Goal: Information Seeking & Learning: Learn about a topic

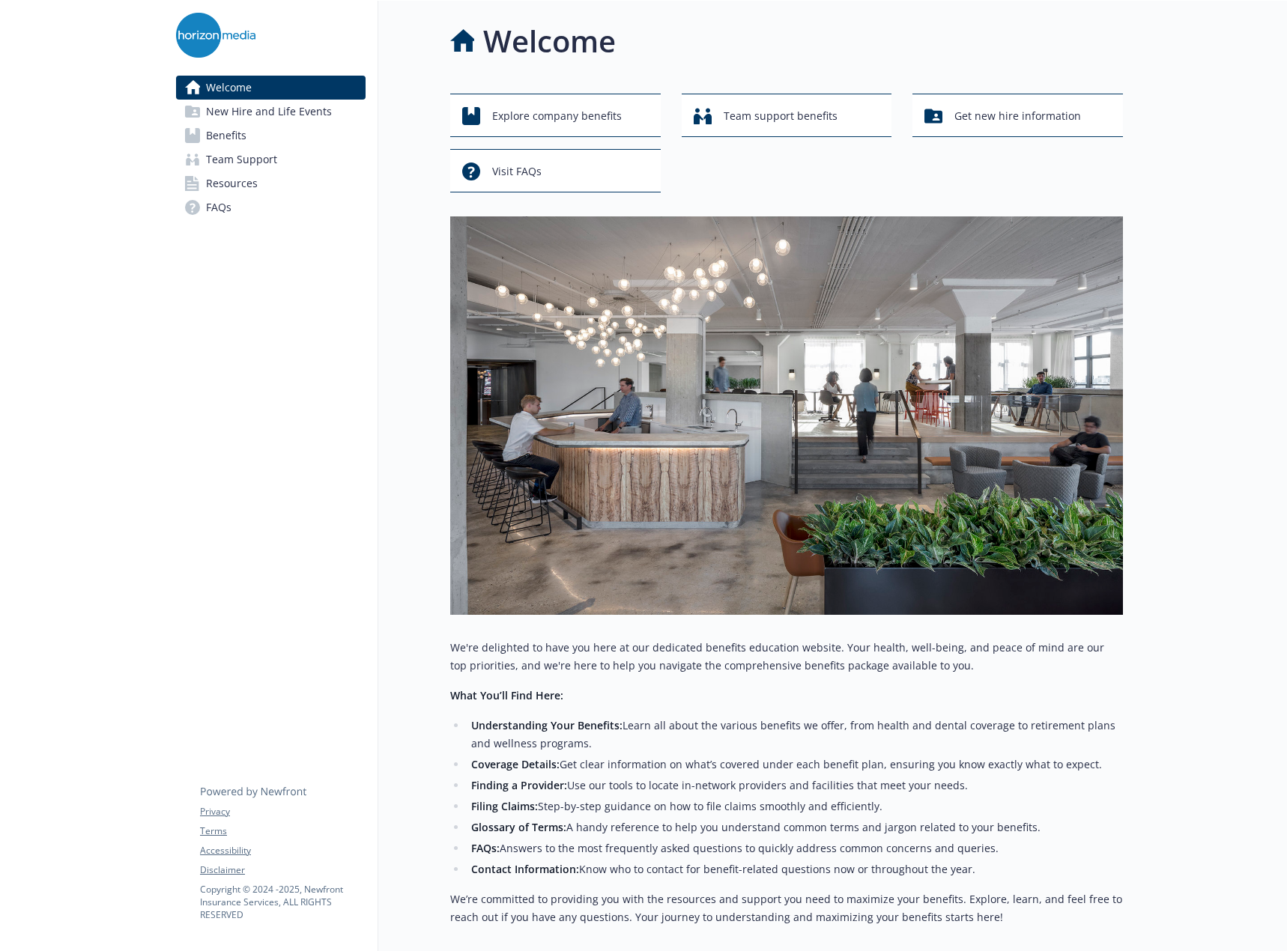
click at [331, 139] on link "Benefits" at bounding box center [270, 136] width 189 height 24
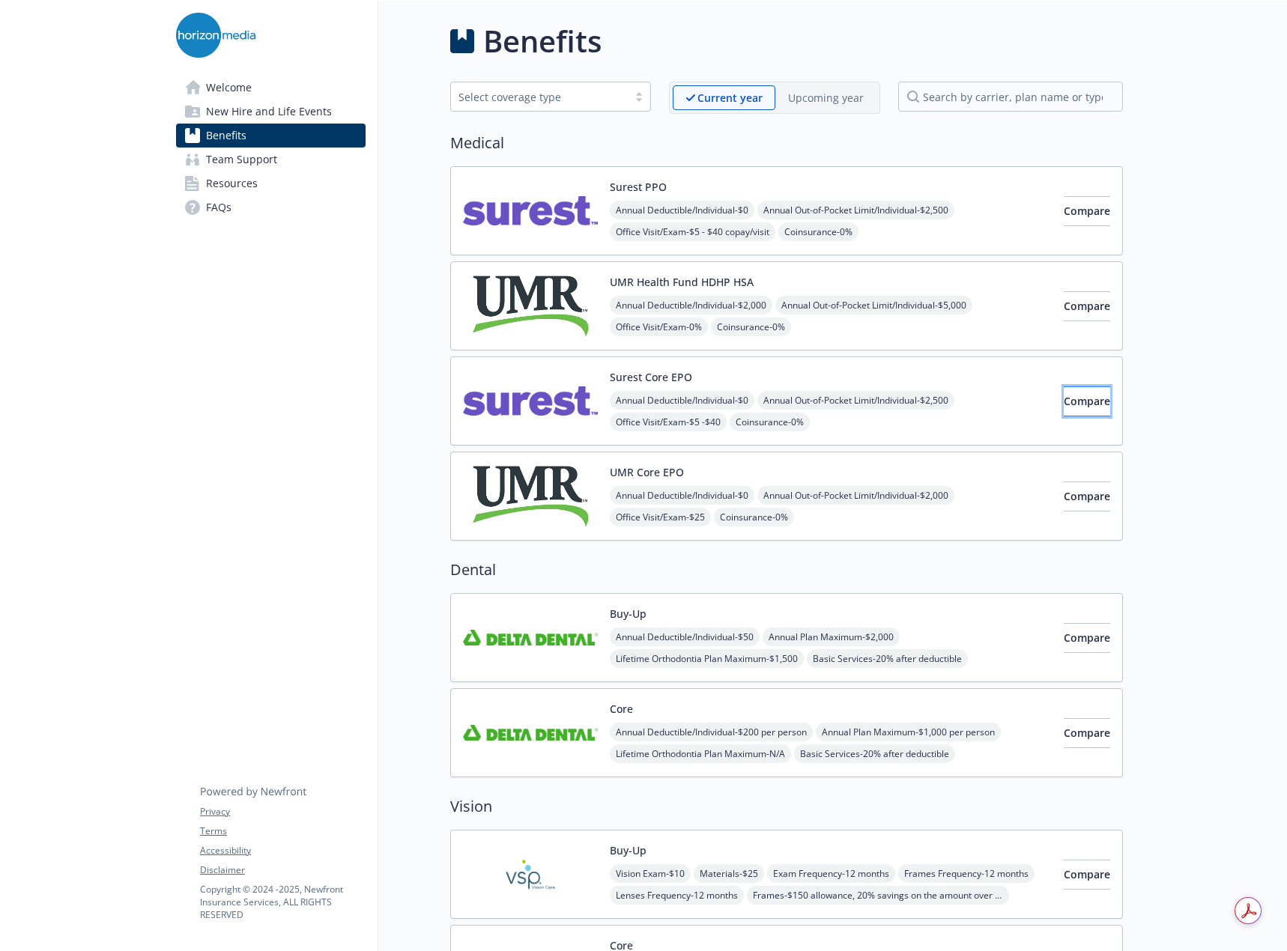
click at [1063, 386] on button "Compare" at bounding box center [1086, 401] width 46 height 30
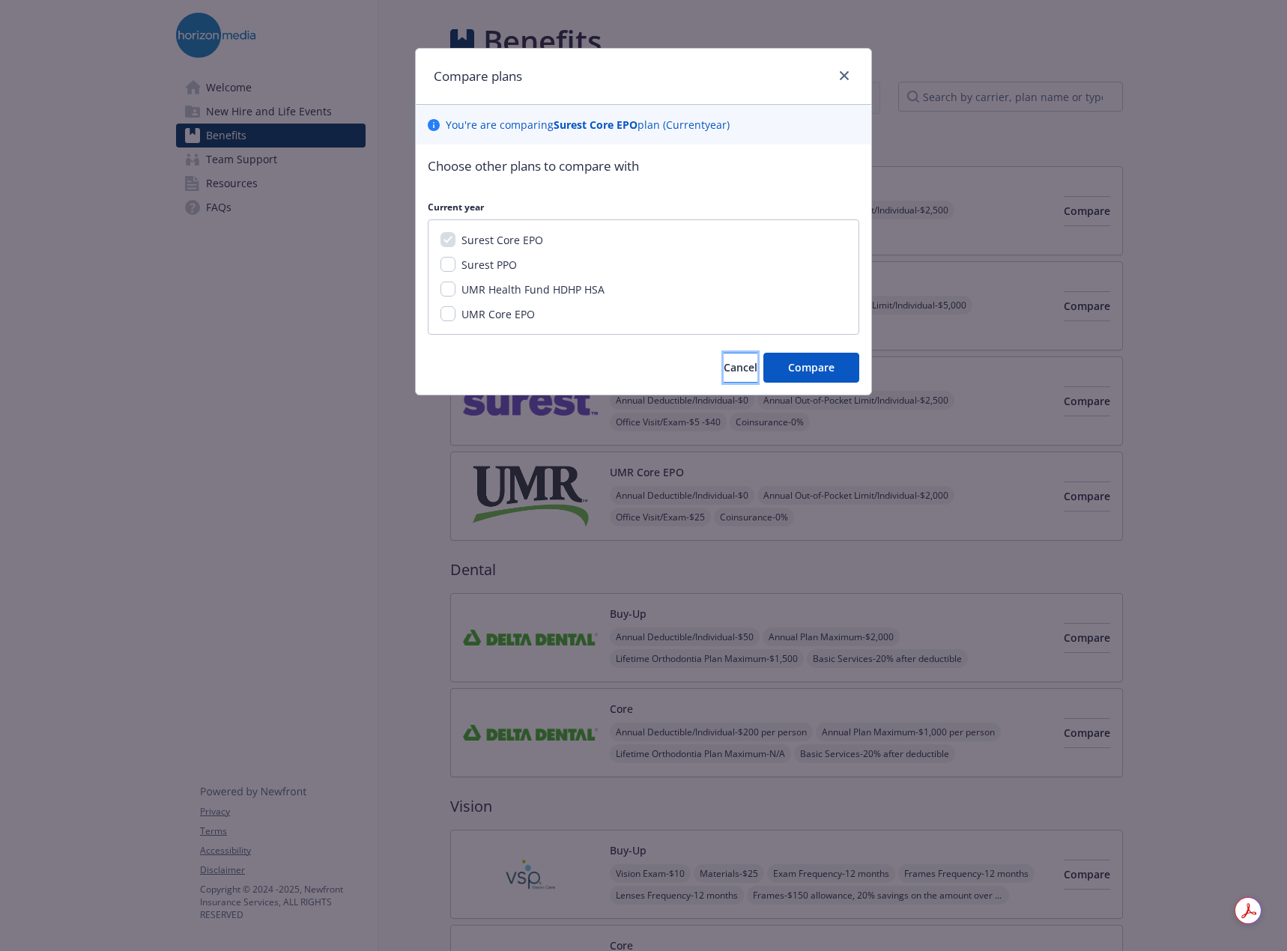
click at [723, 374] on span "Cancel" at bounding box center [740, 367] width 34 height 14
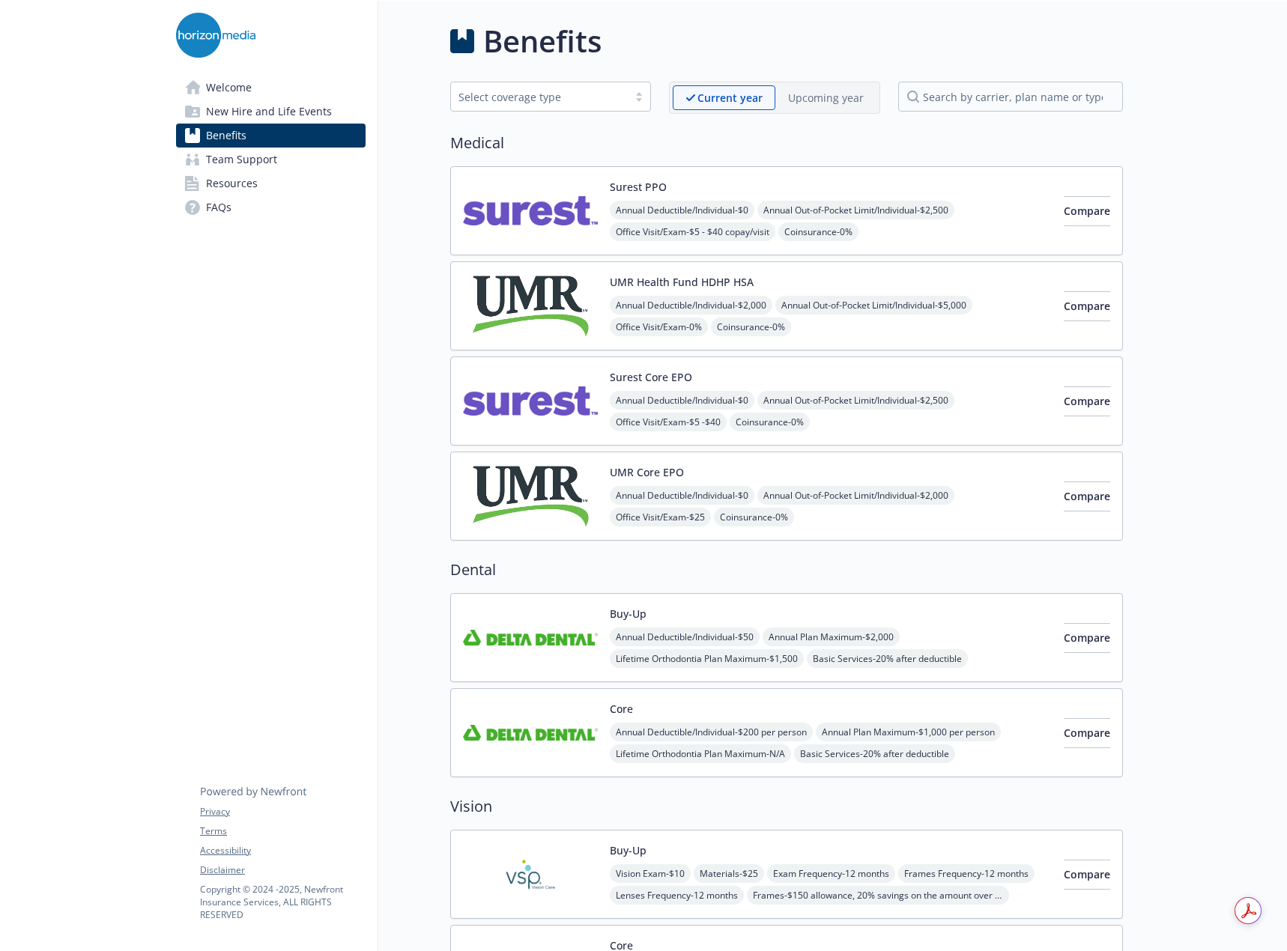
click at [720, 385] on div "Surest Core EPO Annual Deductible/Individual - $0 Annual Out-of-Pocket Limit/In…" at bounding box center [831, 401] width 442 height 64
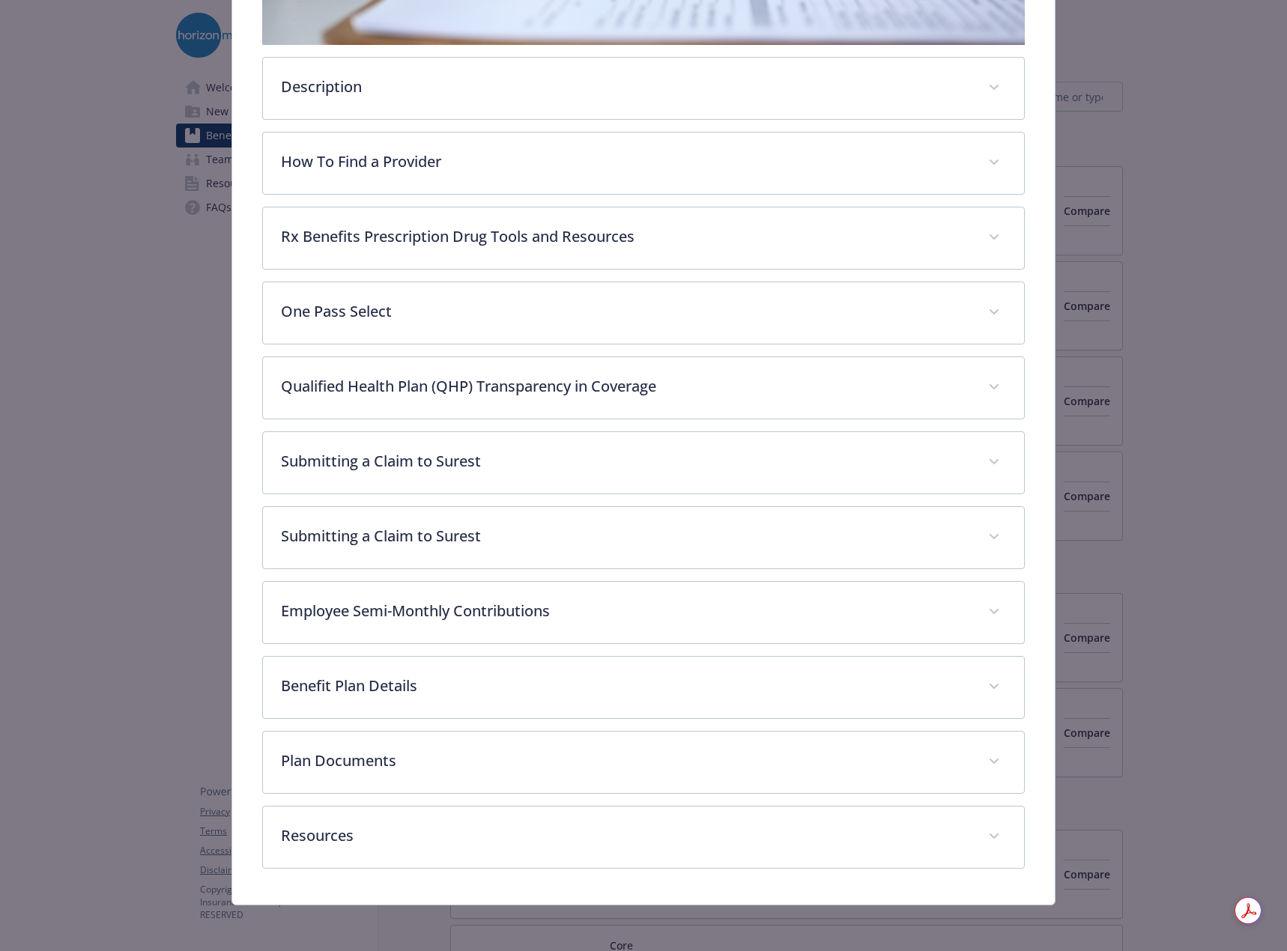
scroll to position [312, 0]
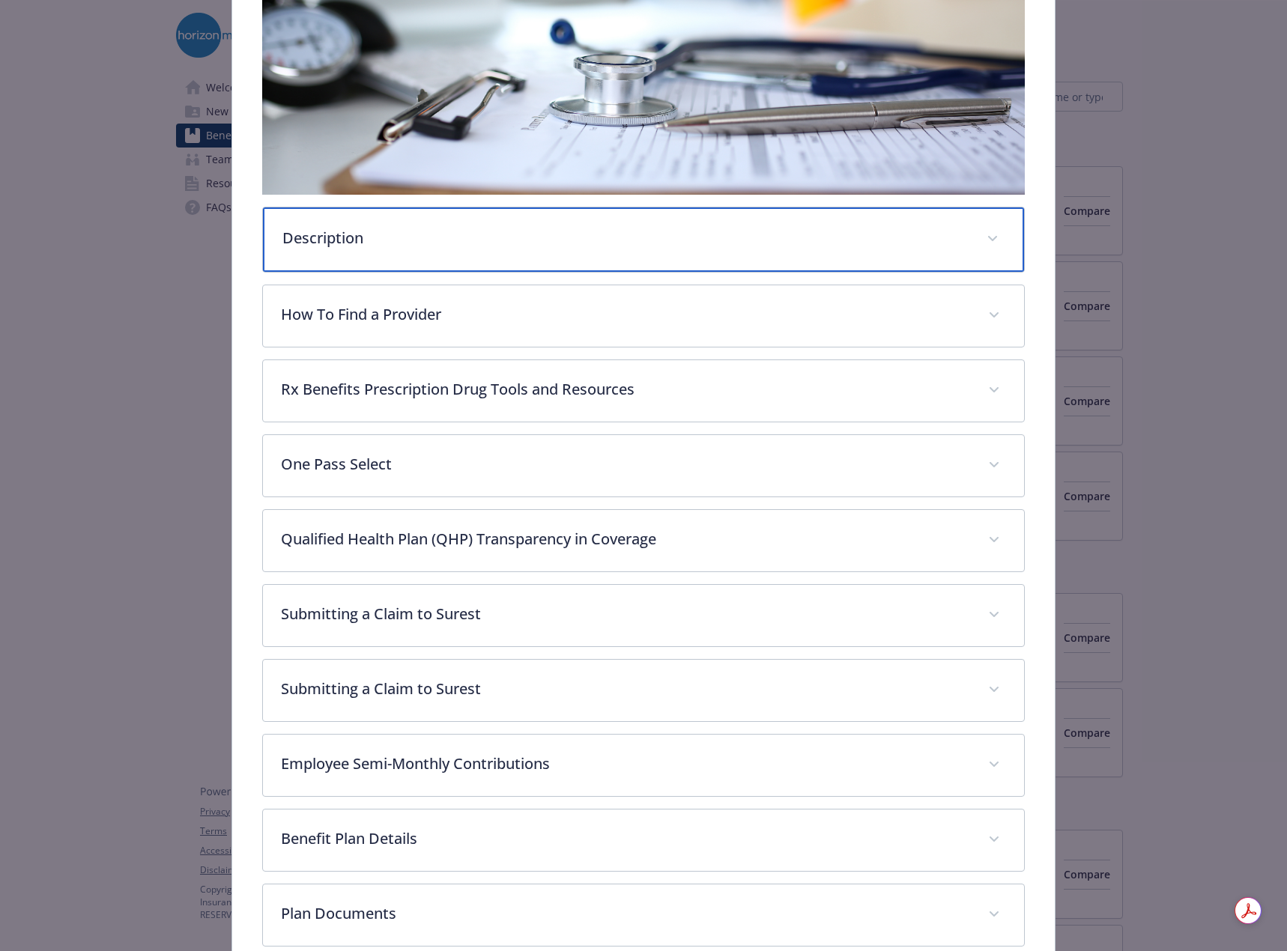
click at [483, 207] on div "Description" at bounding box center [643, 239] width 761 height 64
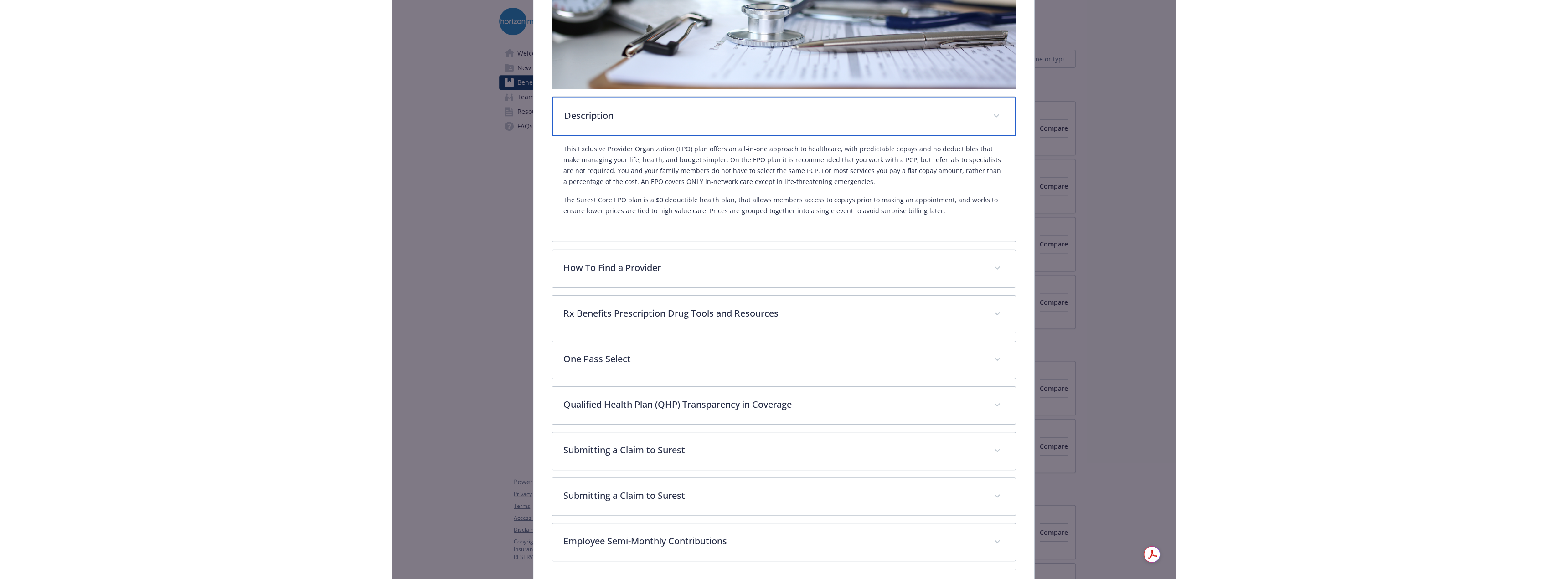
scroll to position [235, 0]
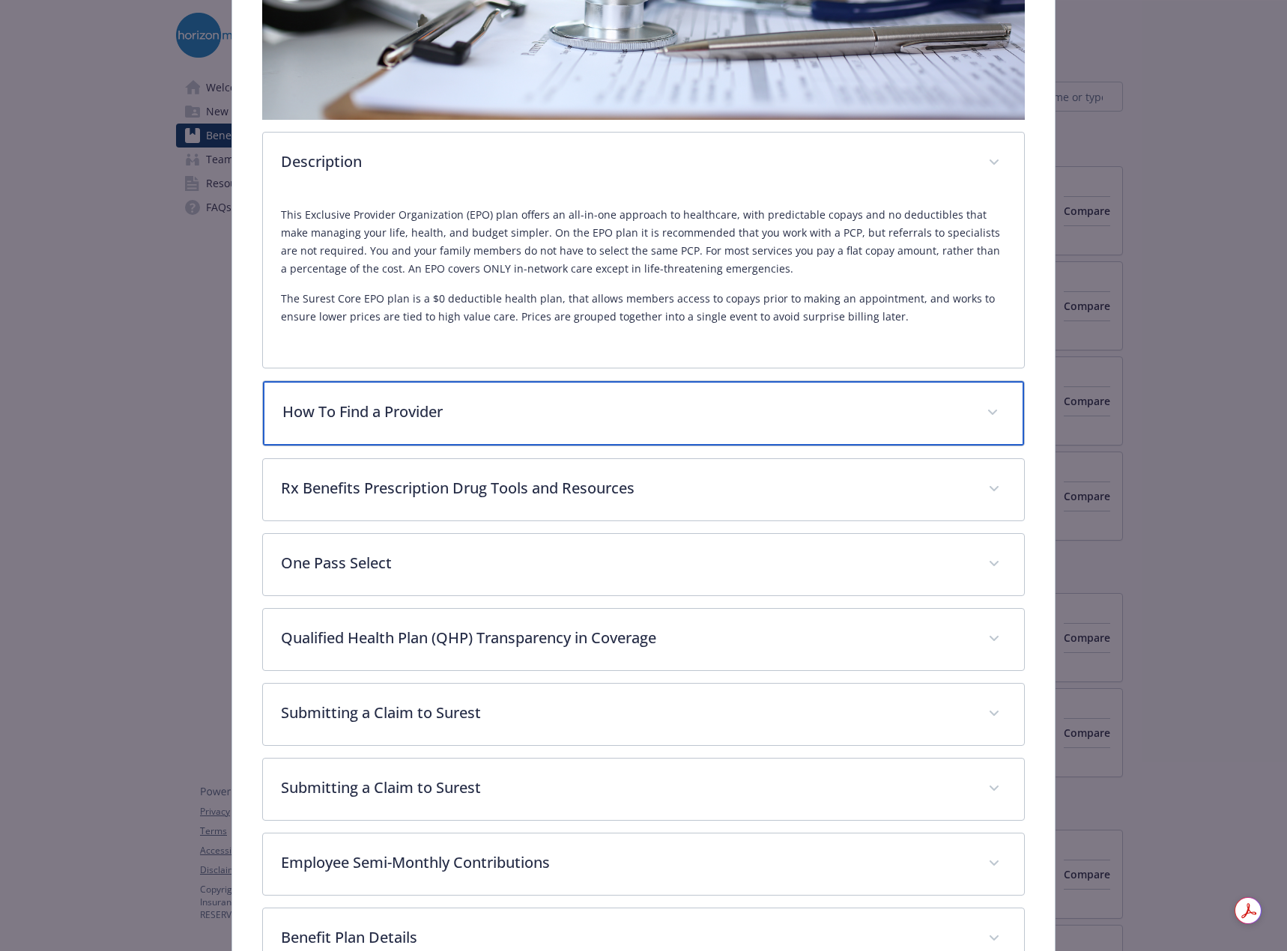
click at [528, 389] on div "How To Find a Provider" at bounding box center [643, 413] width 761 height 64
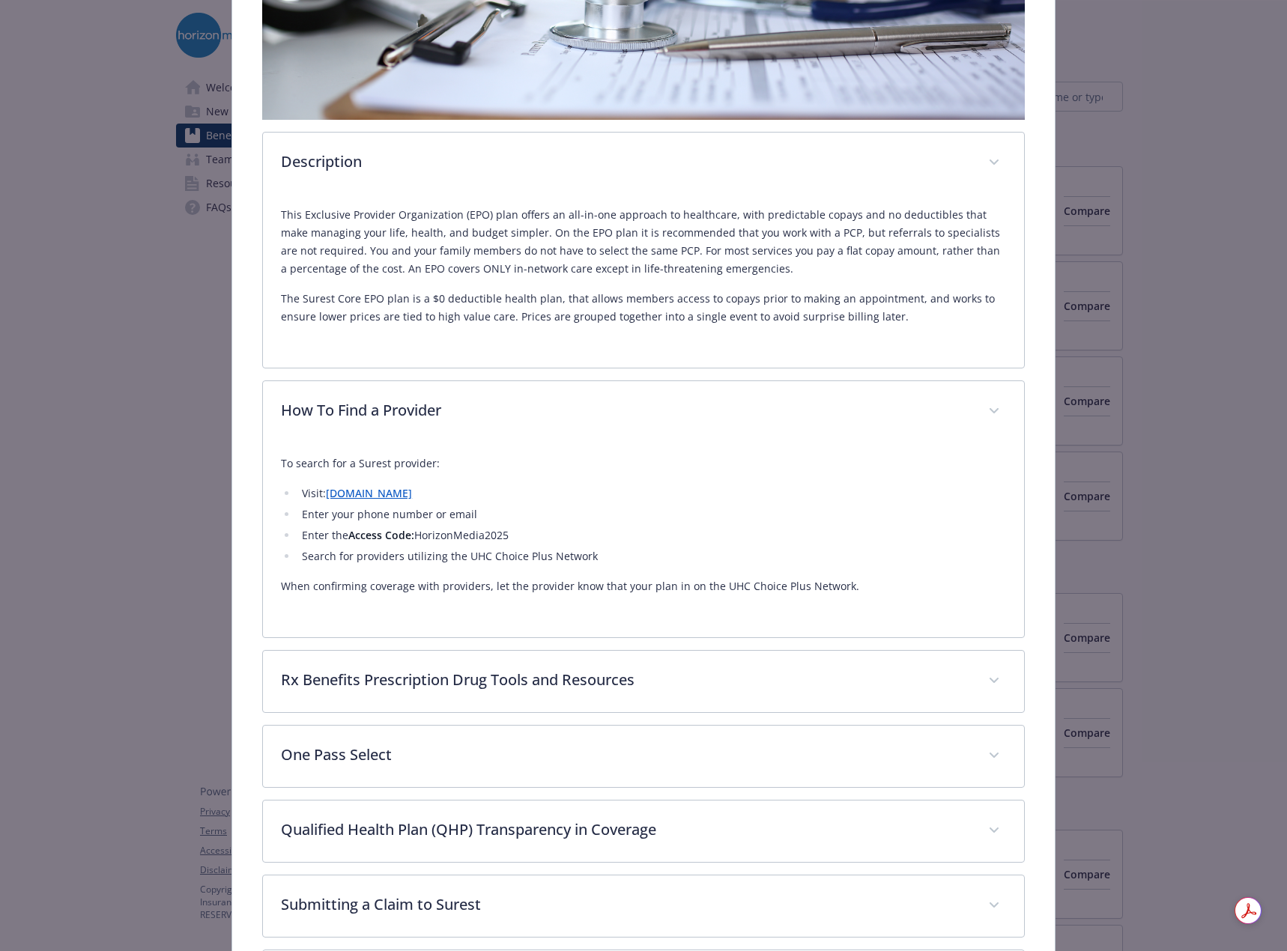
click at [399, 493] on link "[DOMAIN_NAME]" at bounding box center [369, 493] width 86 height 14
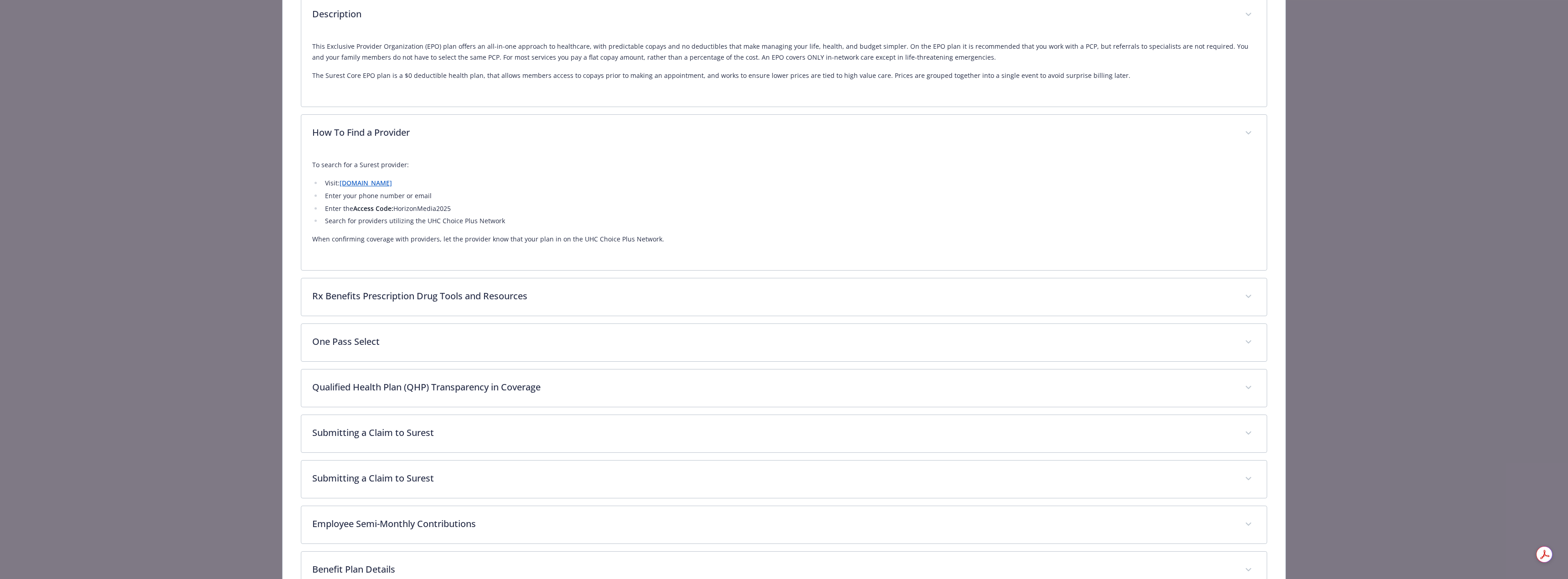
scroll to position [508, 0]
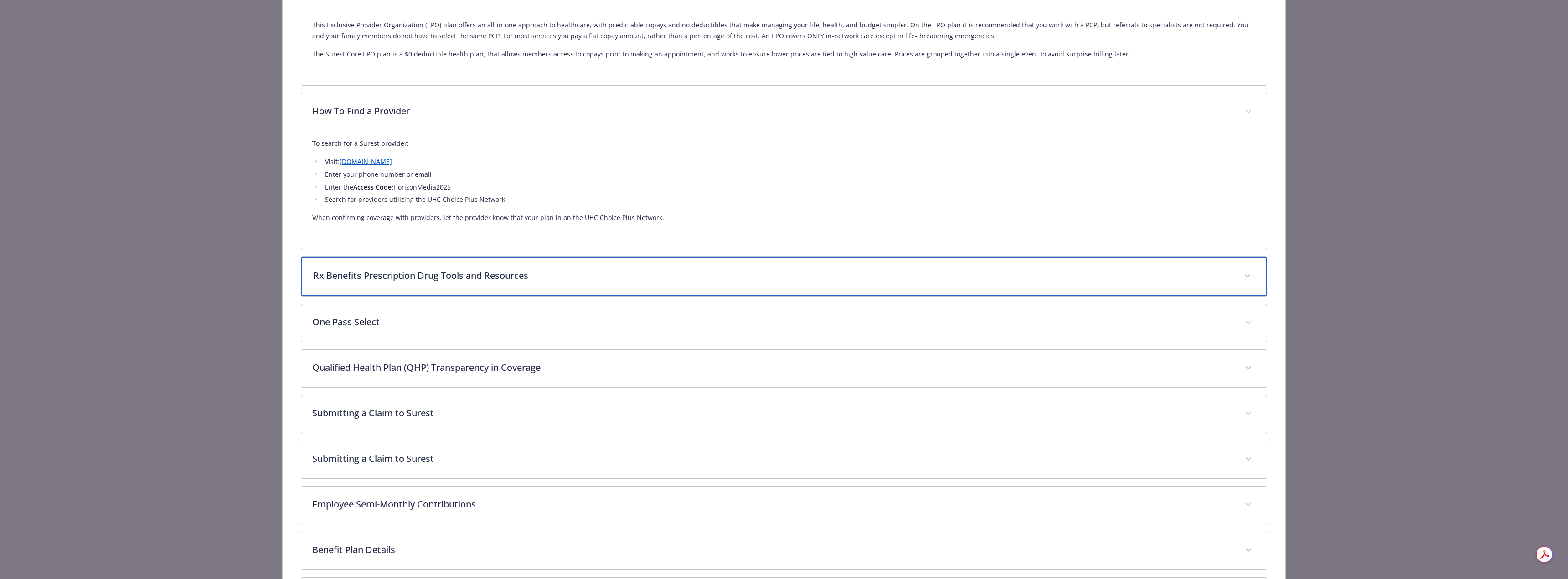
click at [440, 275] on p "Rx Benefits Prescription Drug Tools and Resources" at bounding box center [772, 276] width 920 height 13
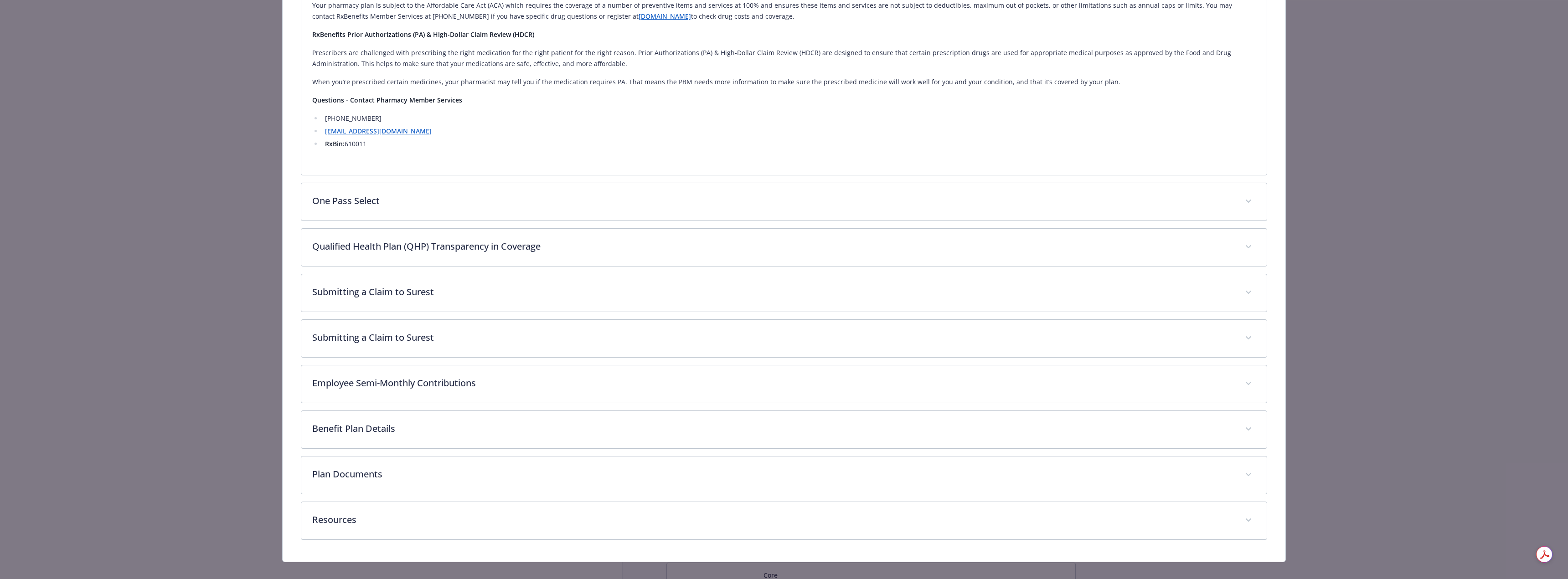
scroll to position [1183, 0]
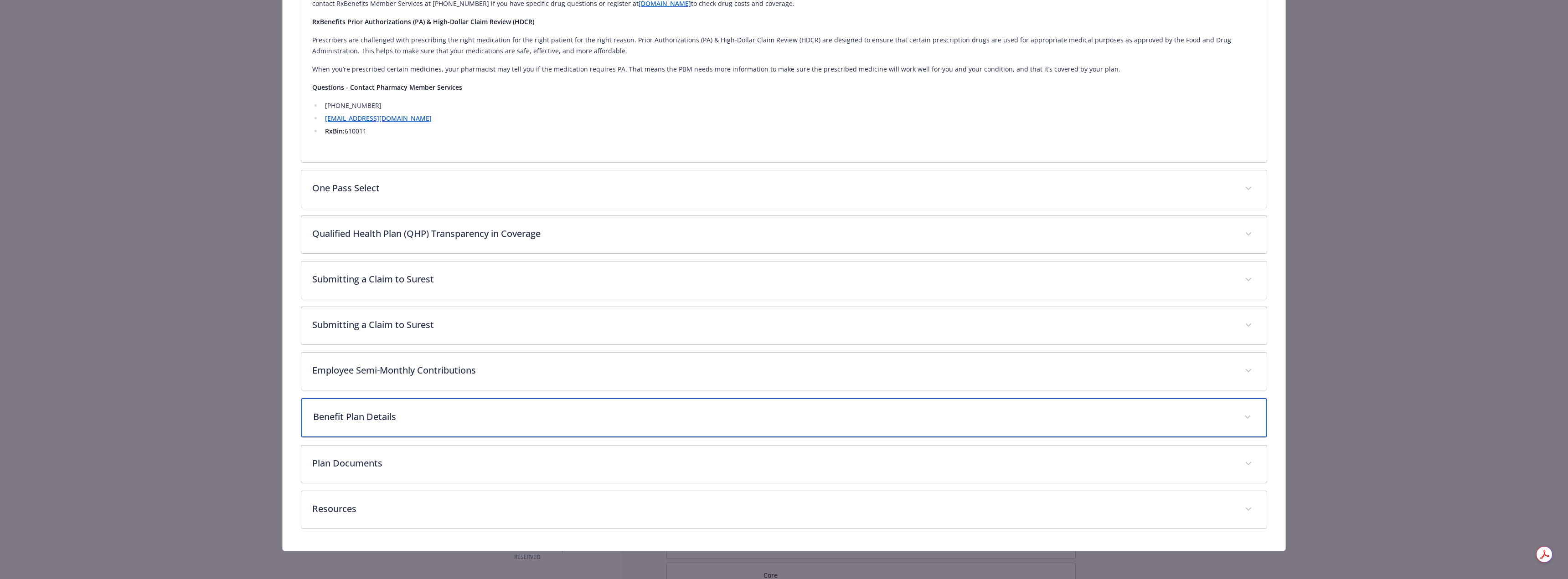
click at [429, 409] on div "Benefit Plan Details" at bounding box center [784, 417] width 965 height 39
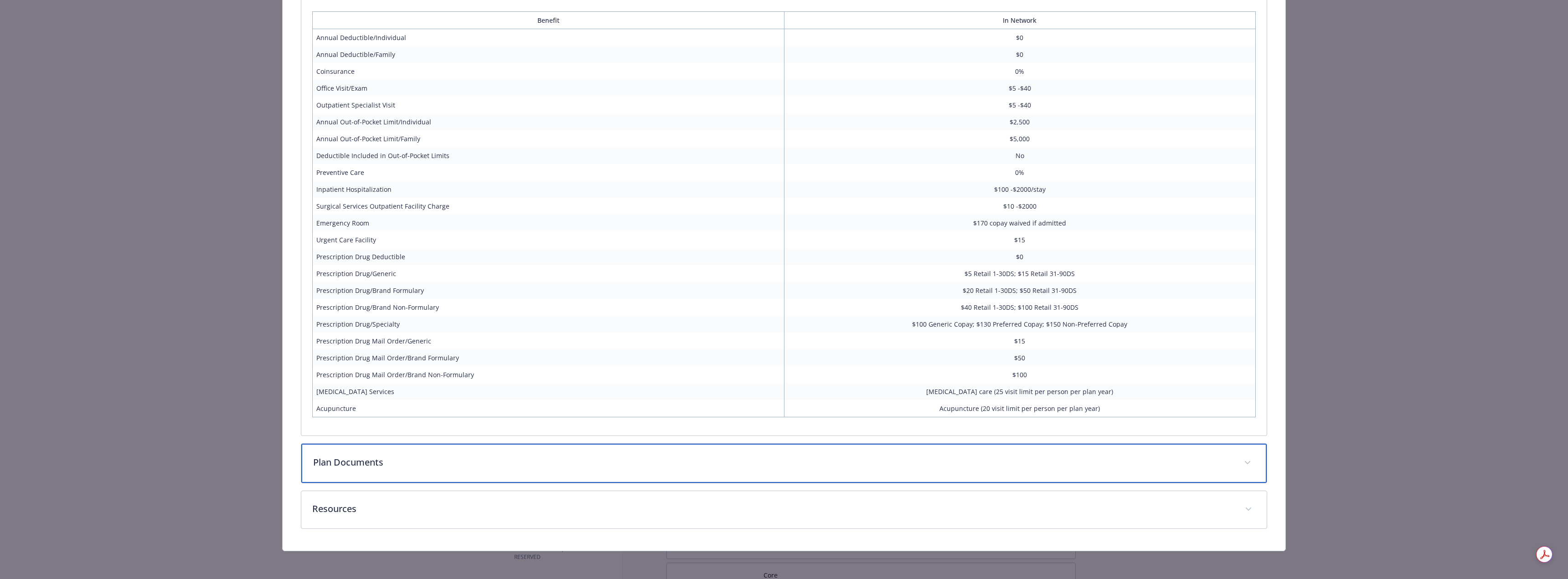
click at [369, 456] on p "Plan Documents" at bounding box center [772, 462] width 920 height 13
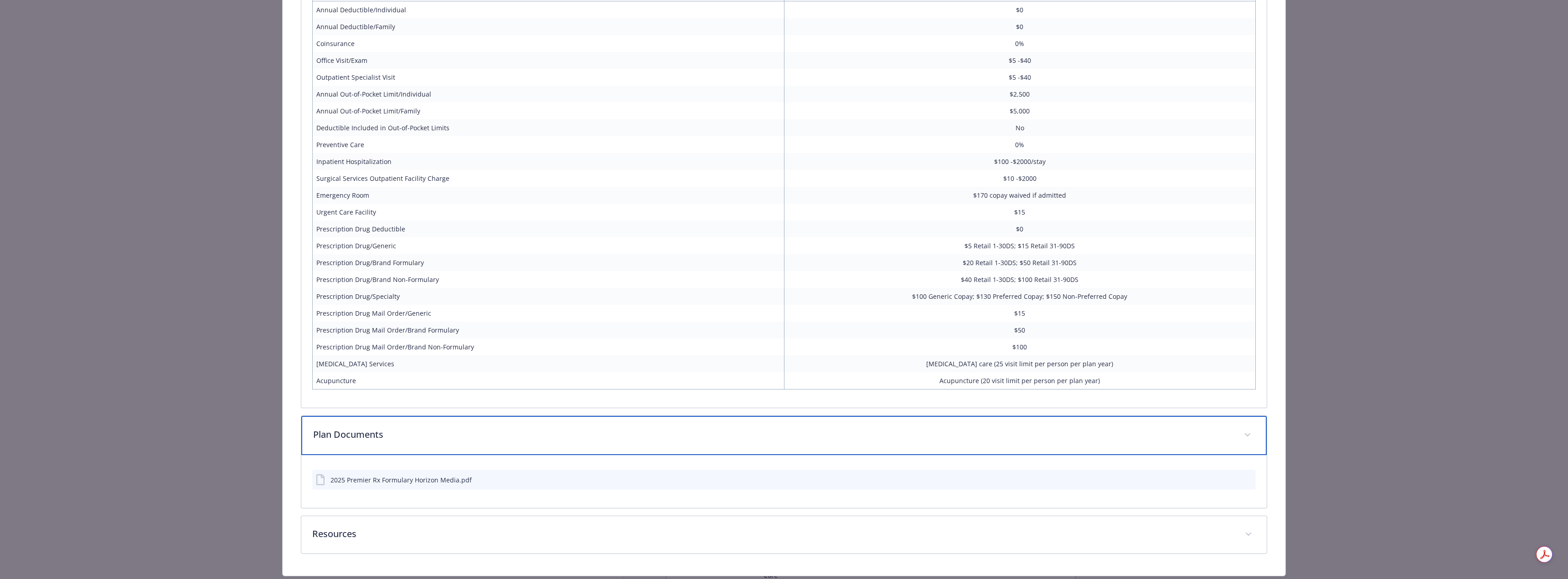
scroll to position [1667, 0]
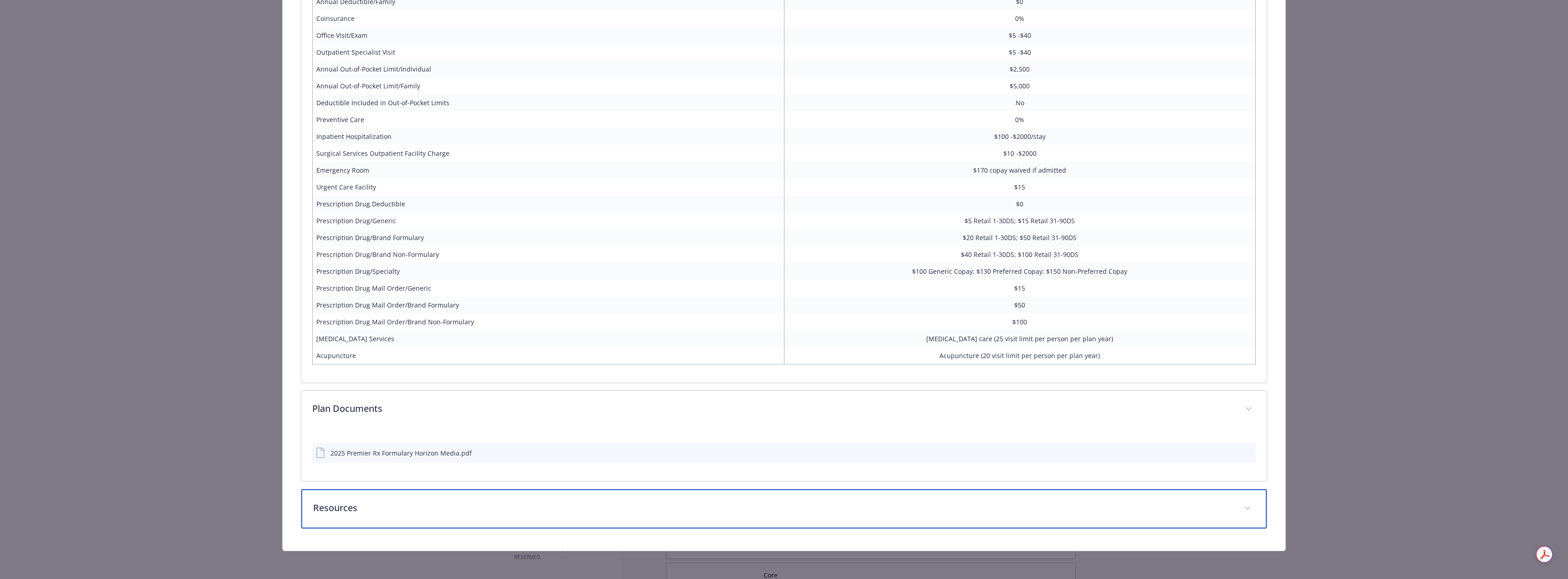
click at [411, 503] on p "Resources" at bounding box center [772, 508] width 920 height 13
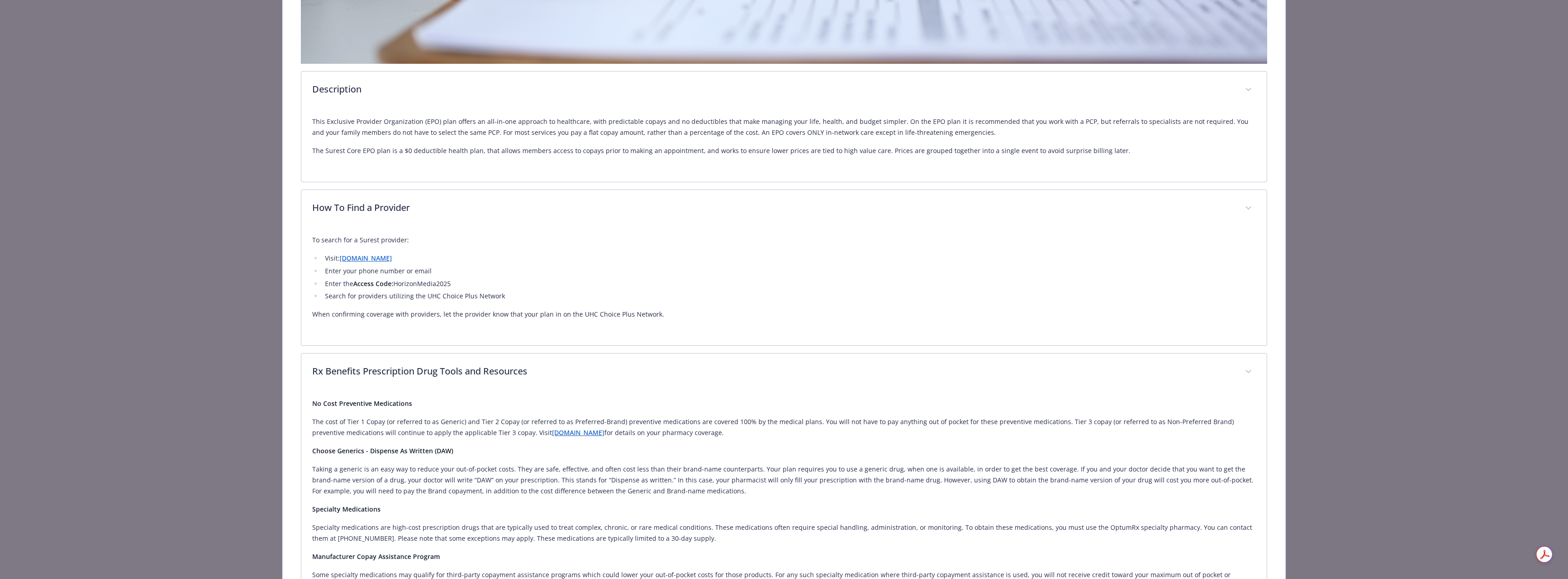
scroll to position [407, 0]
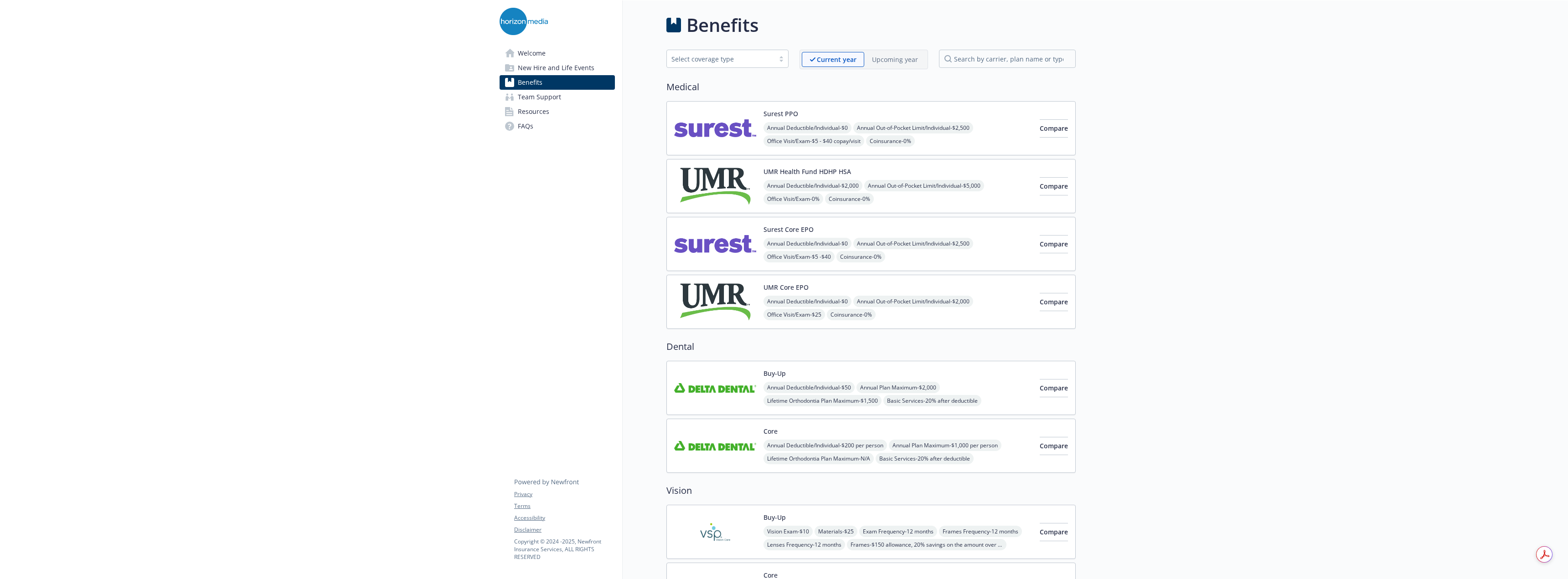
click at [783, 395] on span "Lifetime Orthodontia Plan Maximum - $1,500" at bounding box center [822, 400] width 118 height 12
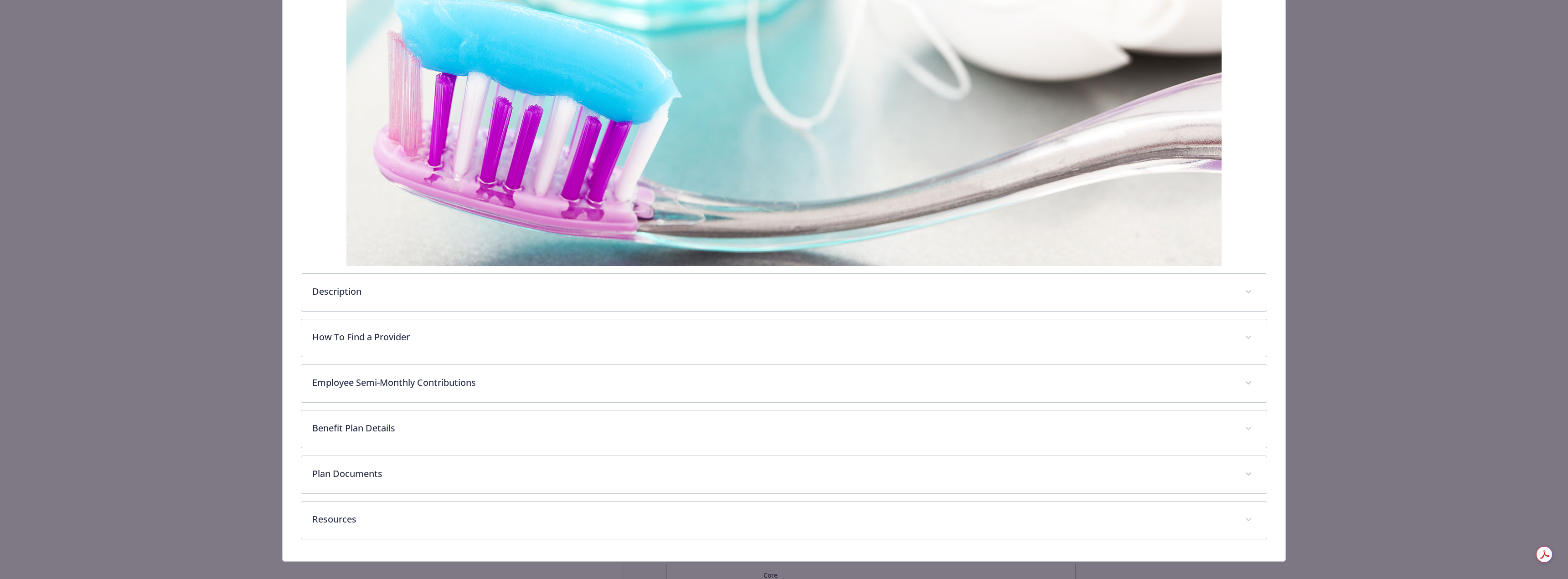
scroll to position [173, 0]
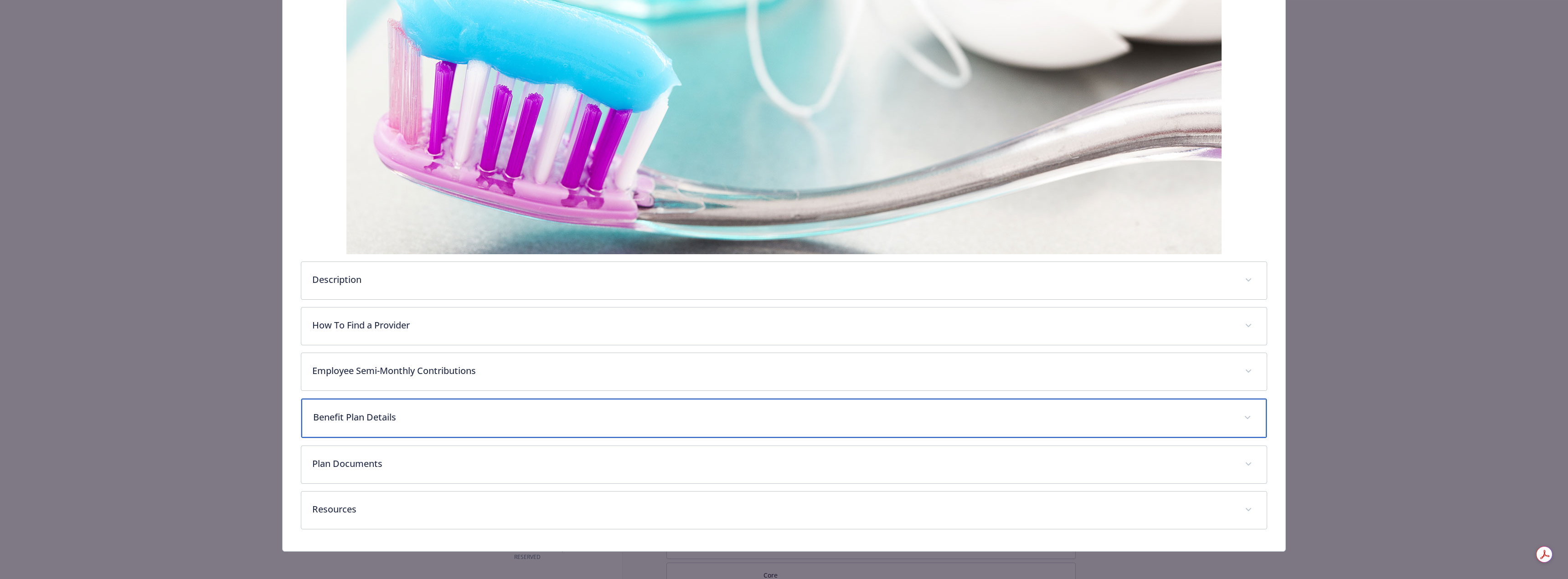
click at [433, 421] on p "Benefit Plan Details" at bounding box center [772, 417] width 920 height 13
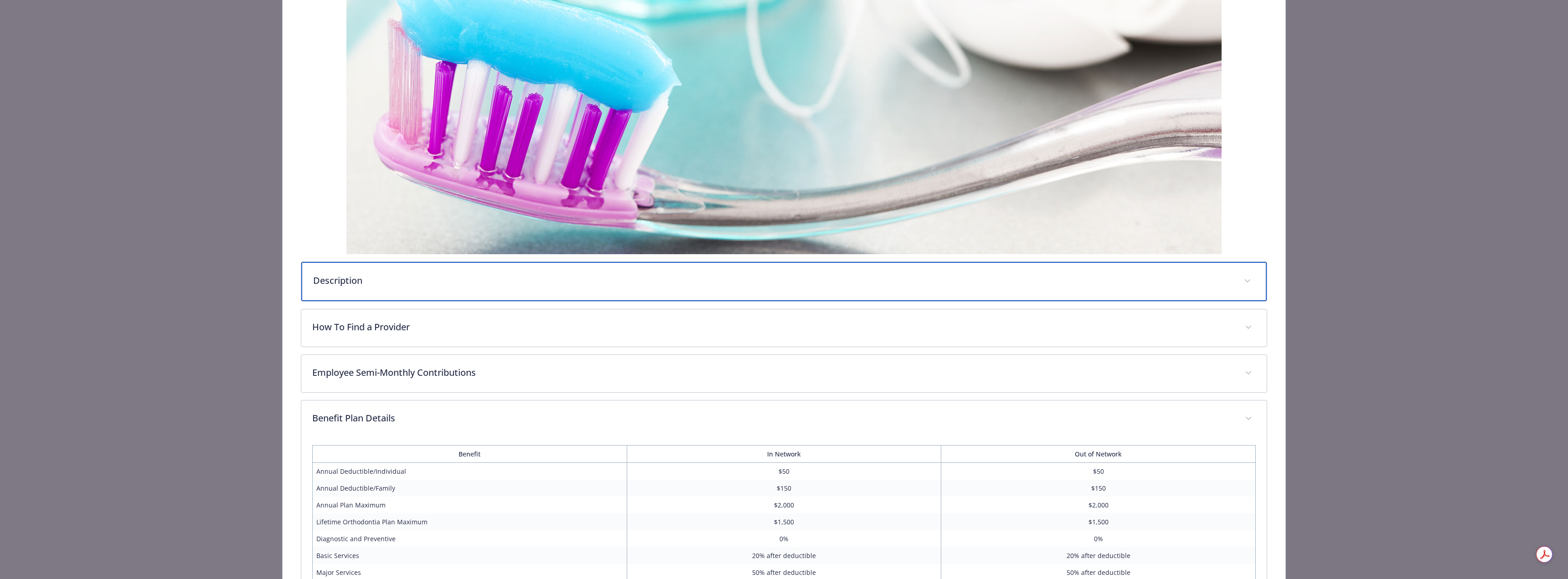
click at [430, 277] on p "Description" at bounding box center [772, 280] width 920 height 13
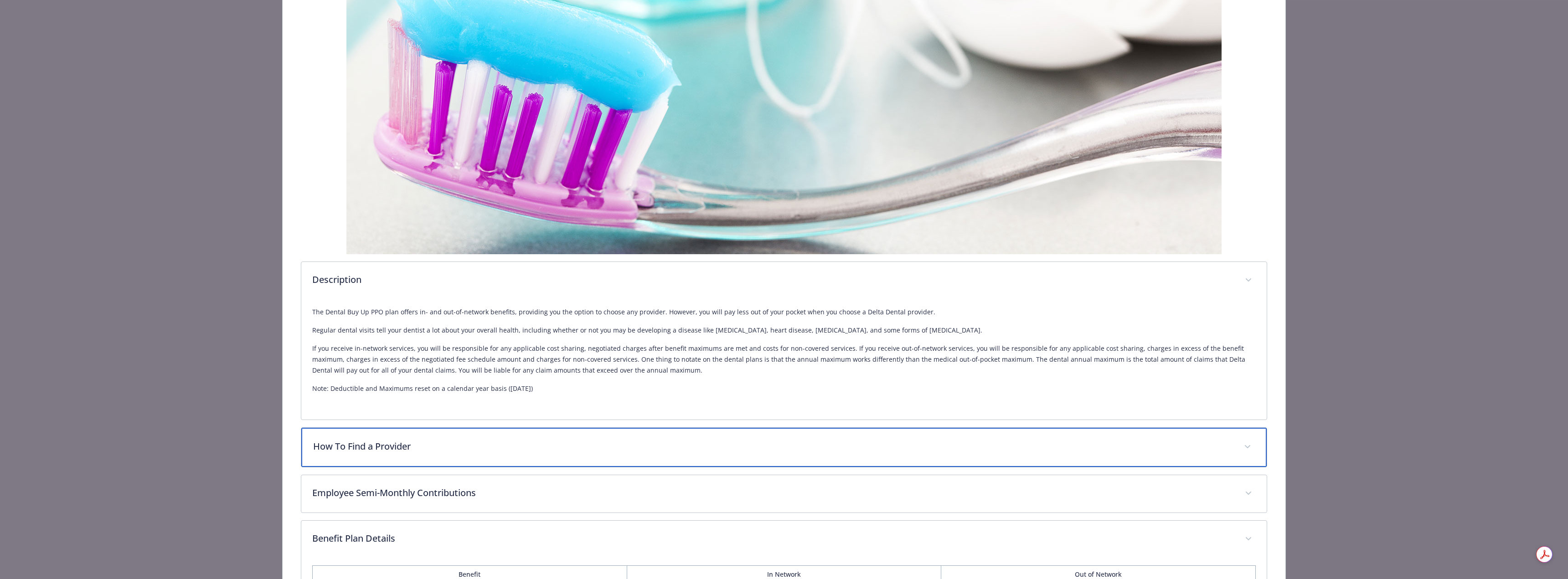
click at [444, 442] on p "How To Find a Provider" at bounding box center [772, 446] width 920 height 13
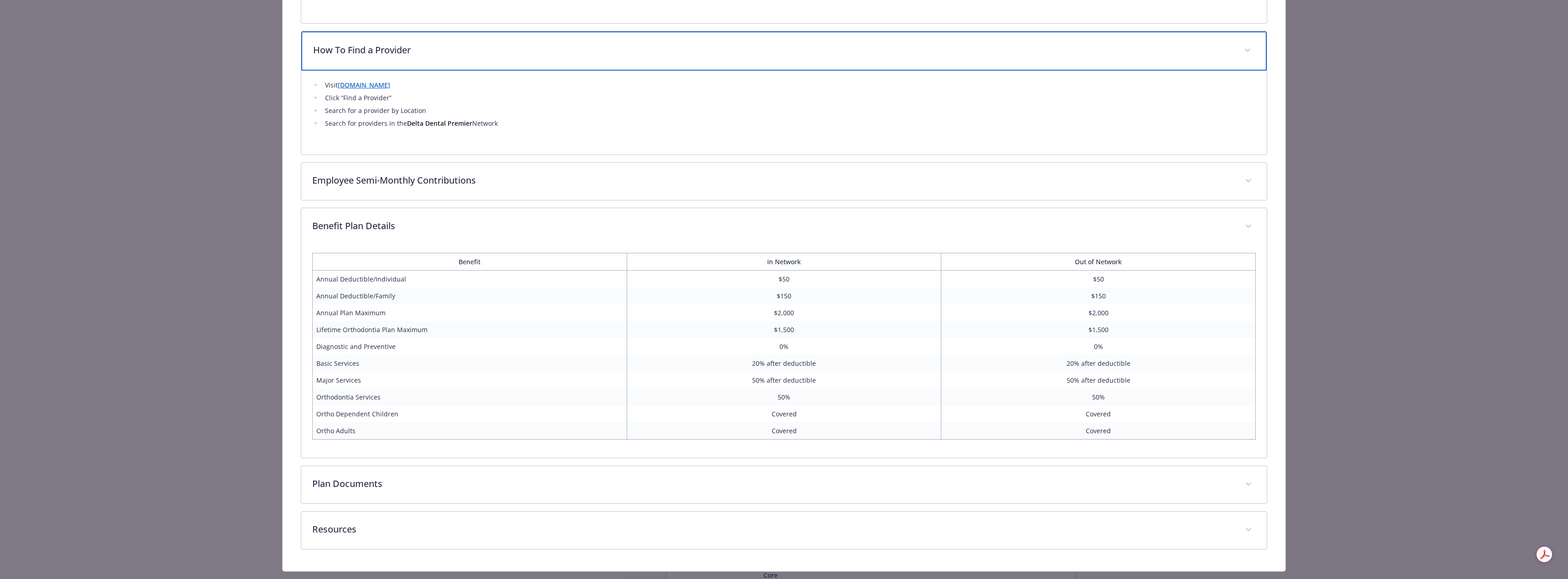
scroll to position [583, 0]
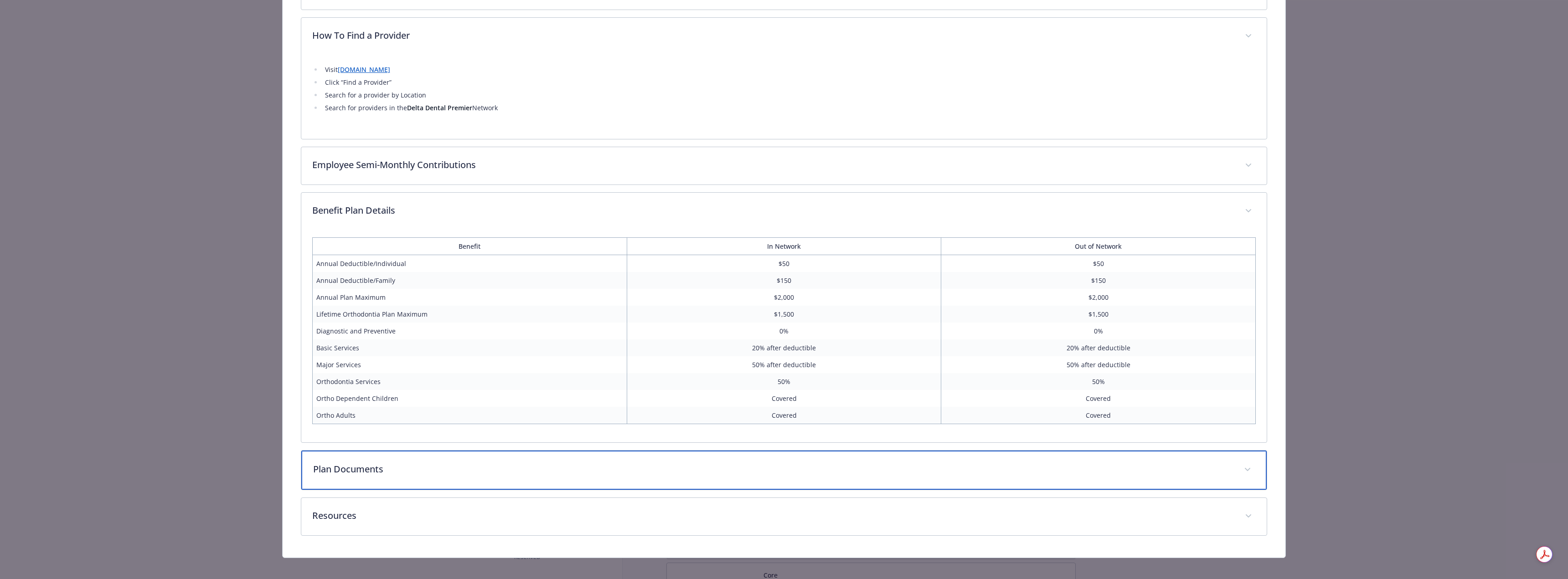
click at [431, 483] on div "Plan Documents" at bounding box center [784, 470] width 965 height 39
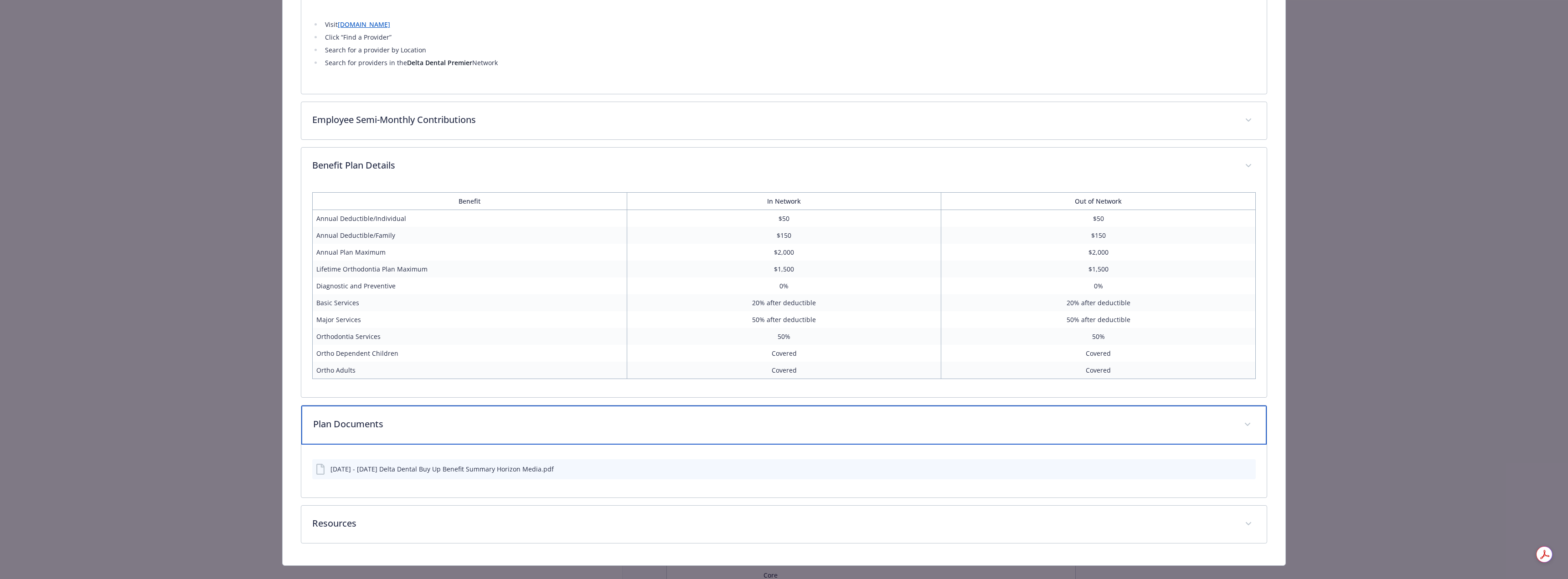
scroll to position [628, 0]
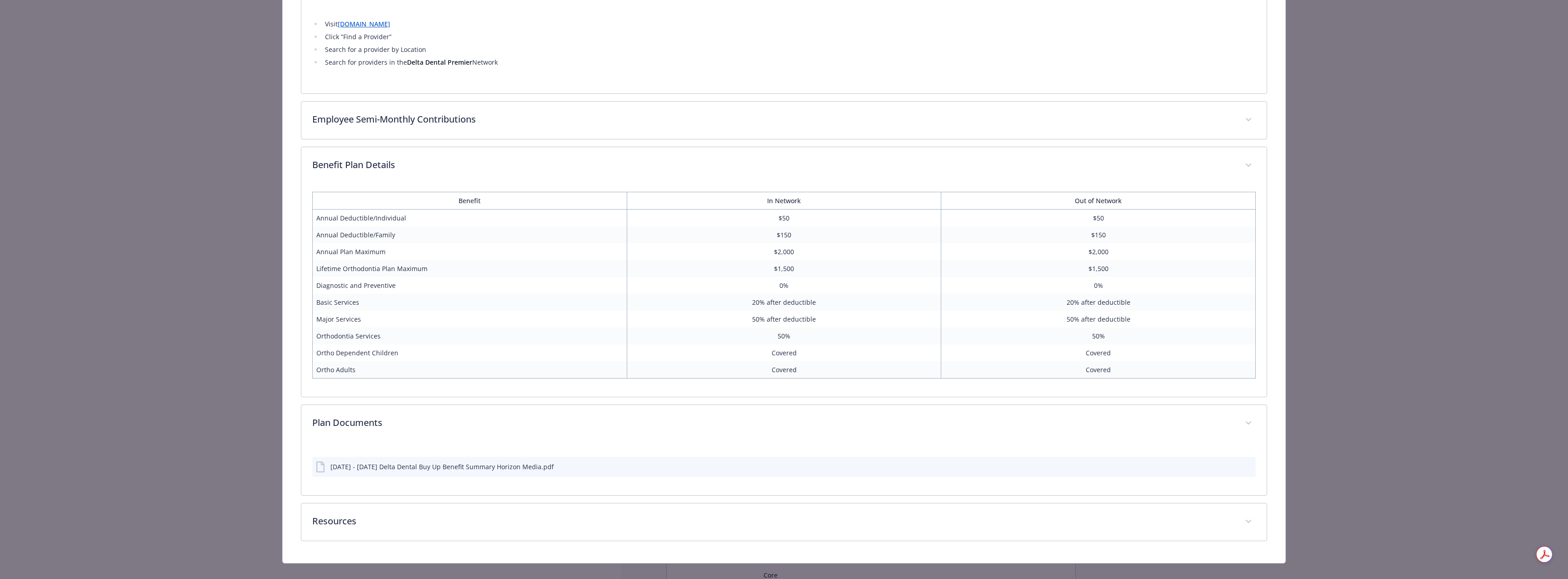
click at [424, 491] on div "[DATE] - [DATE] Delta Dental Buy Up Benefit Summary Horizon Media.pdf" at bounding box center [784, 468] width 965 height 53
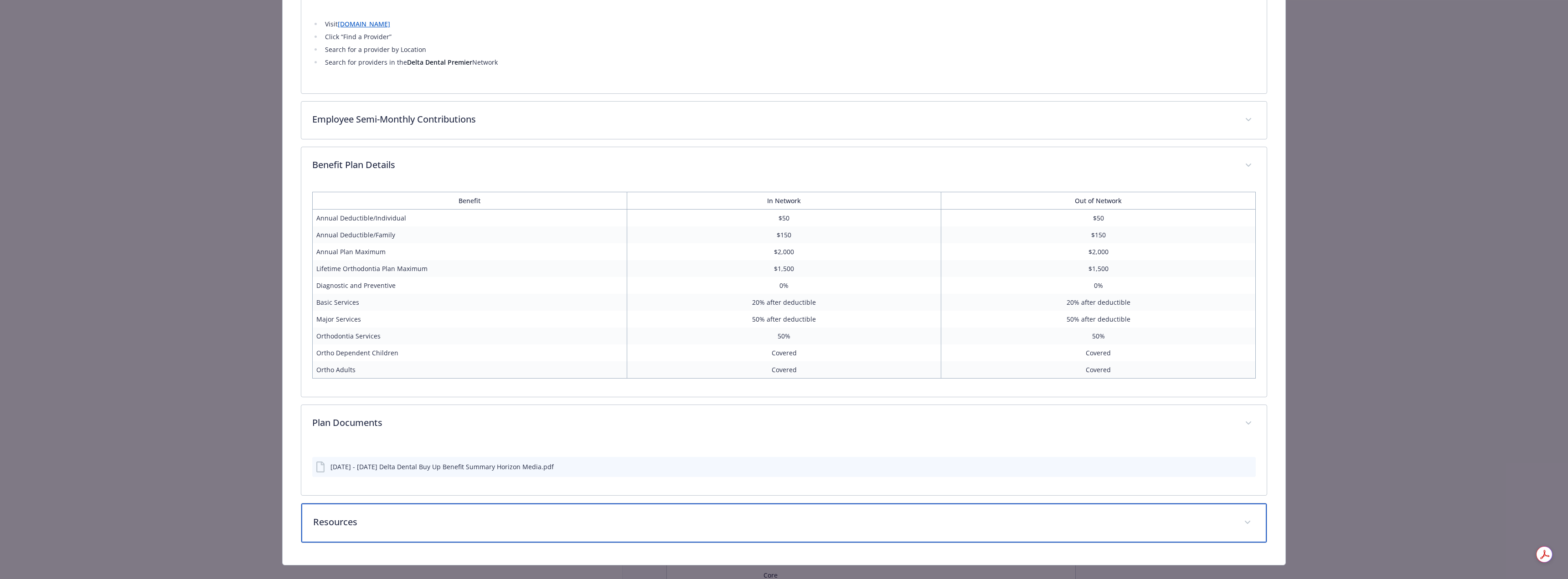
click at [421, 504] on div "Resources" at bounding box center [784, 522] width 965 height 39
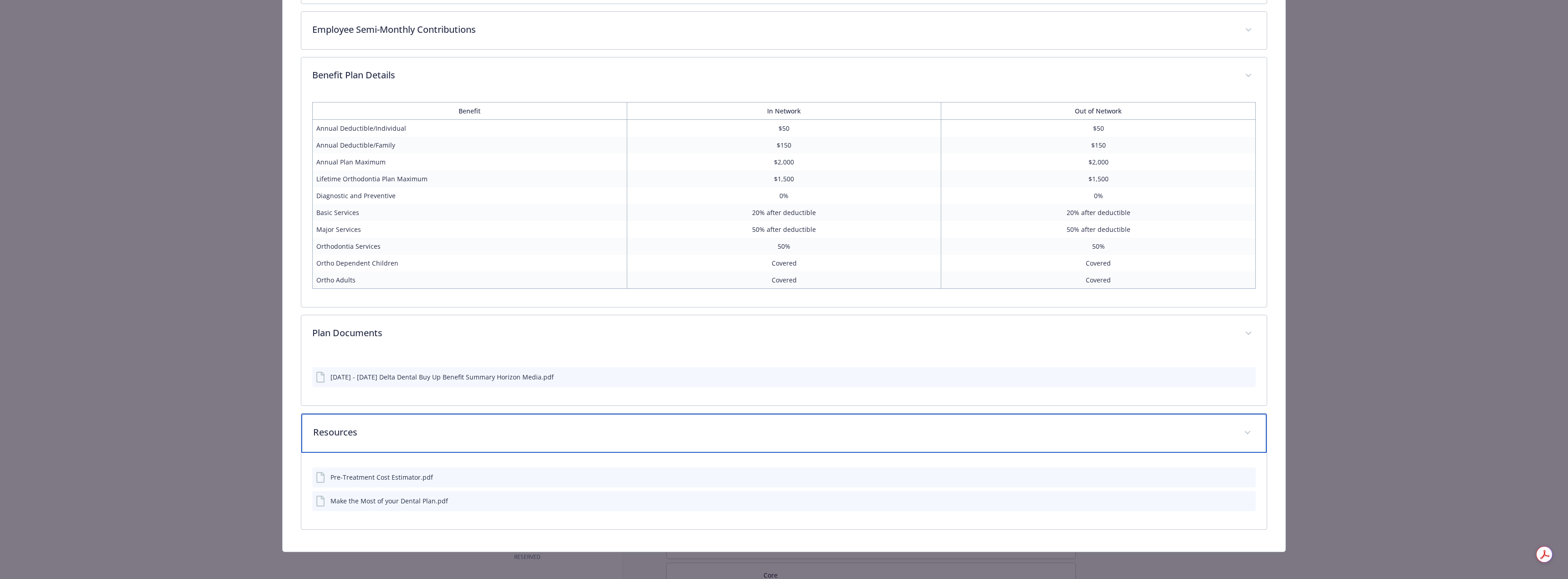
scroll to position [720, 0]
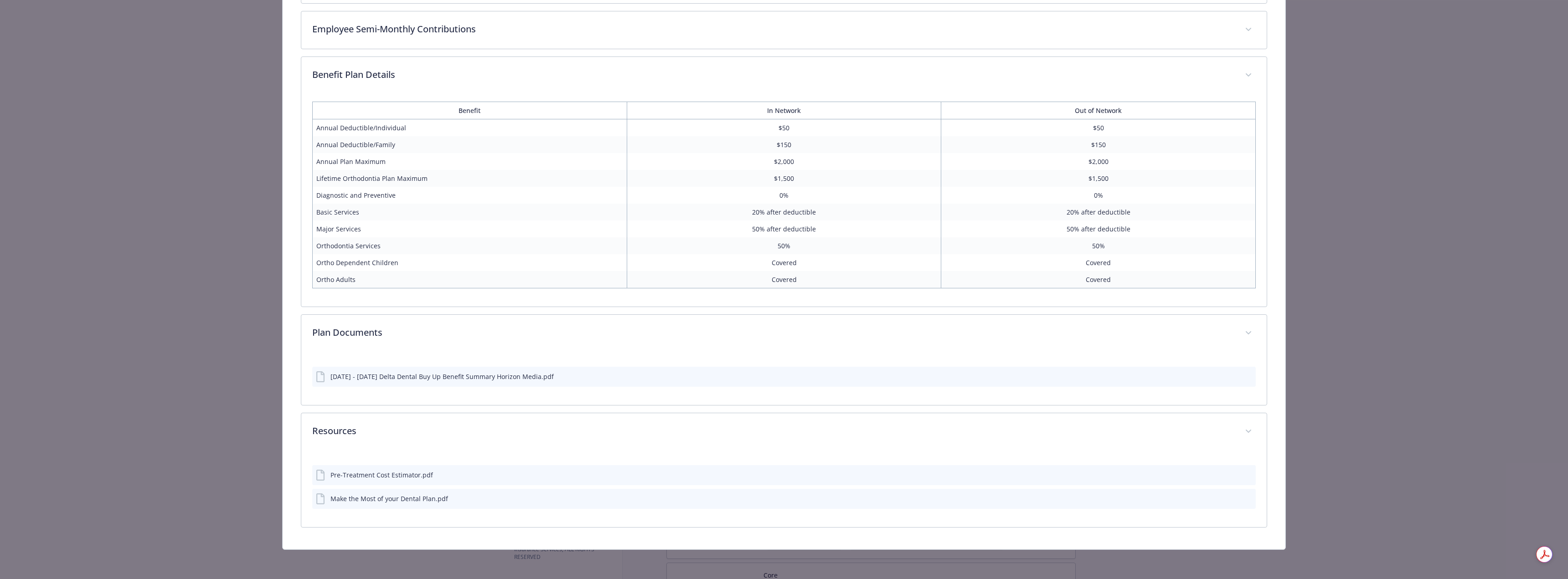
click at [452, 382] on div "[DATE] - [DATE] Delta Dental Buy Up Benefit Summary Horizon Media.pdf" at bounding box center [784, 376] width 943 height 20
click at [453, 378] on div "[DATE] - [DATE] Delta Dental Buy Up Benefit Summary Horizon Media.pdf" at bounding box center [442, 376] width 223 height 10
click at [783, 376] on icon "preview file" at bounding box center [1247, 376] width 8 height 6
